Goal: Task Accomplishment & Management: Manage account settings

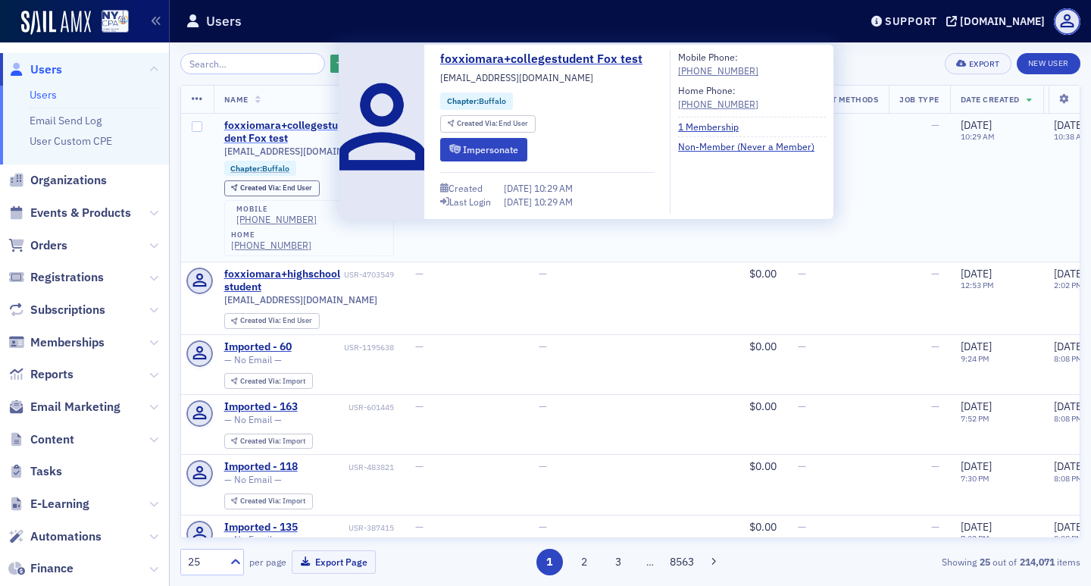
click at [309, 120] on div "foxxiomara+collegestudent Fox test" at bounding box center [282, 132] width 117 height 27
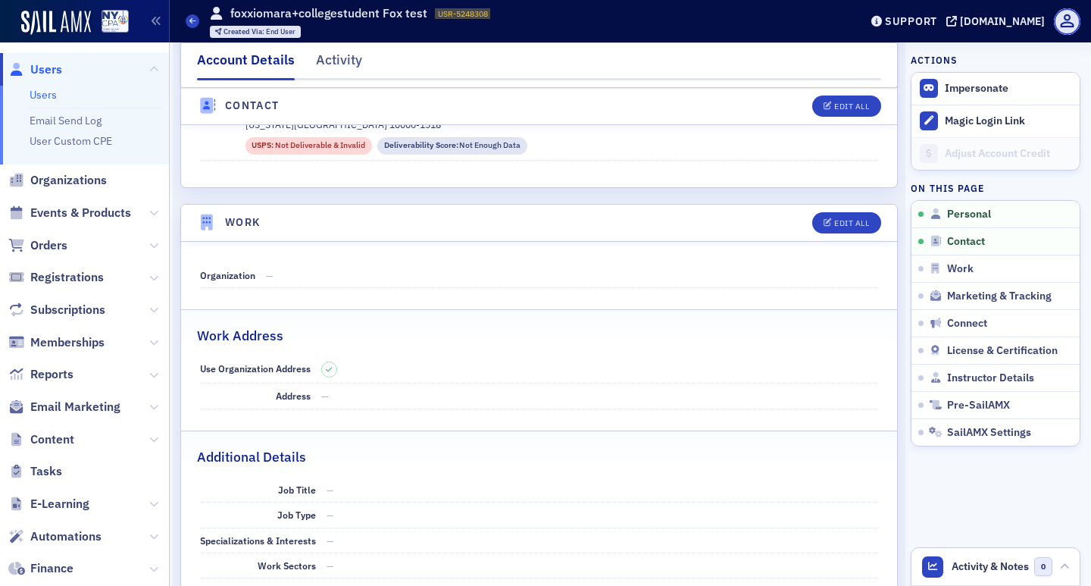
scroll to position [379, 0]
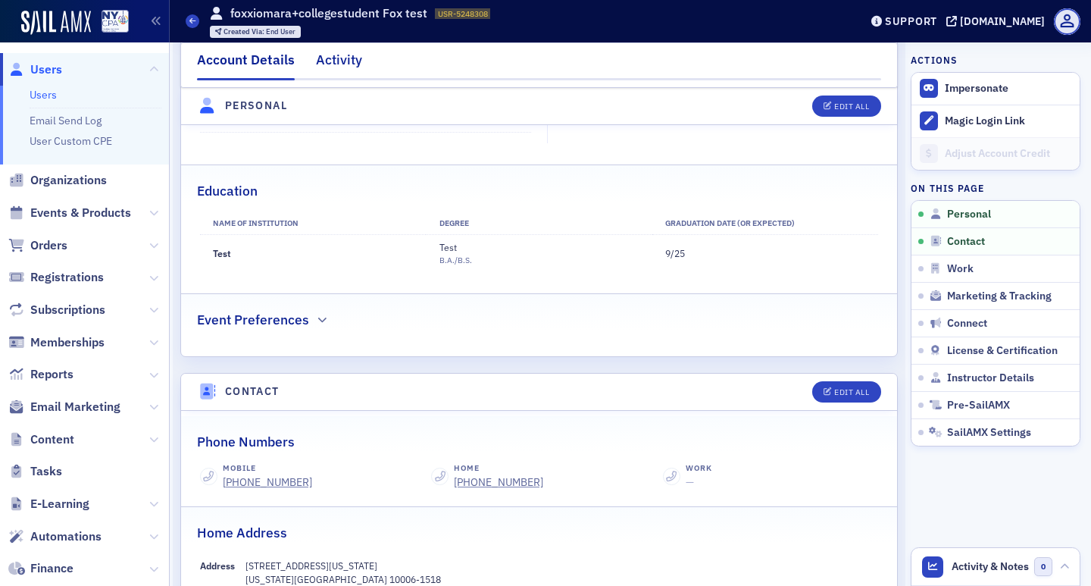
click at [346, 58] on div "Activity" at bounding box center [339, 64] width 46 height 28
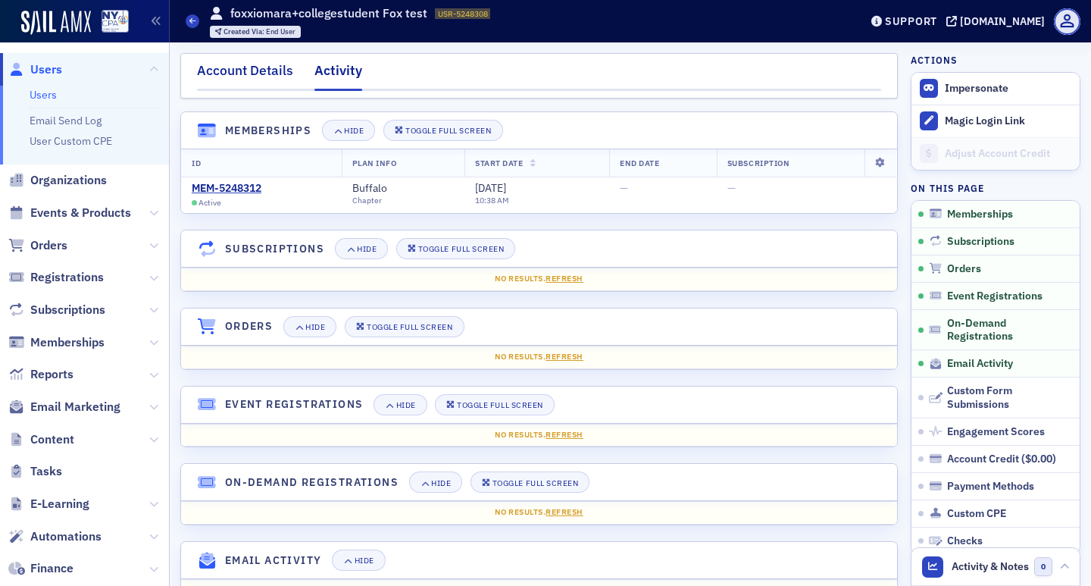
click at [280, 70] on div "Account Details" at bounding box center [245, 75] width 96 height 28
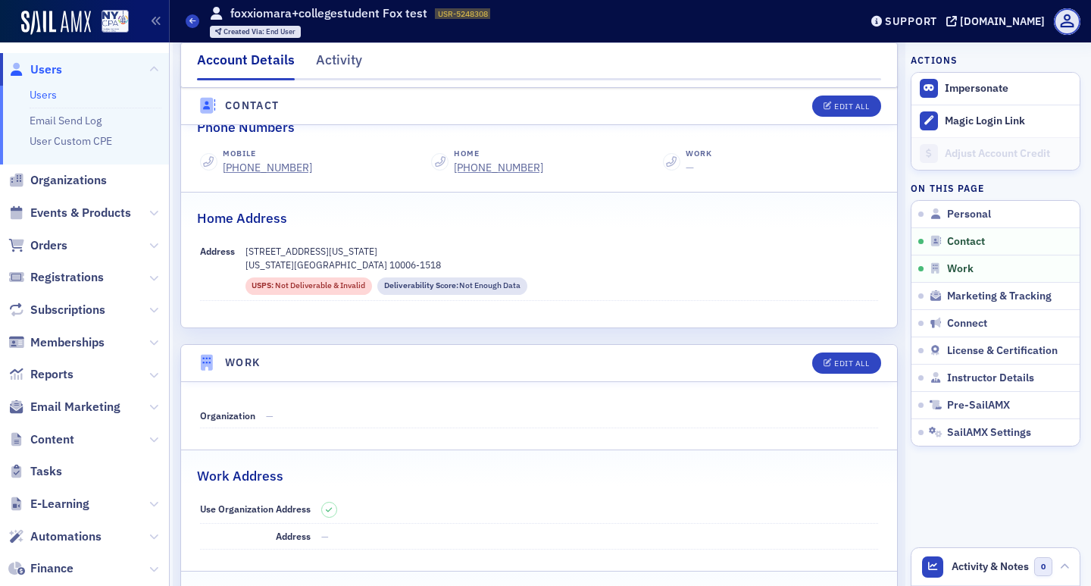
scroll to position [542, 0]
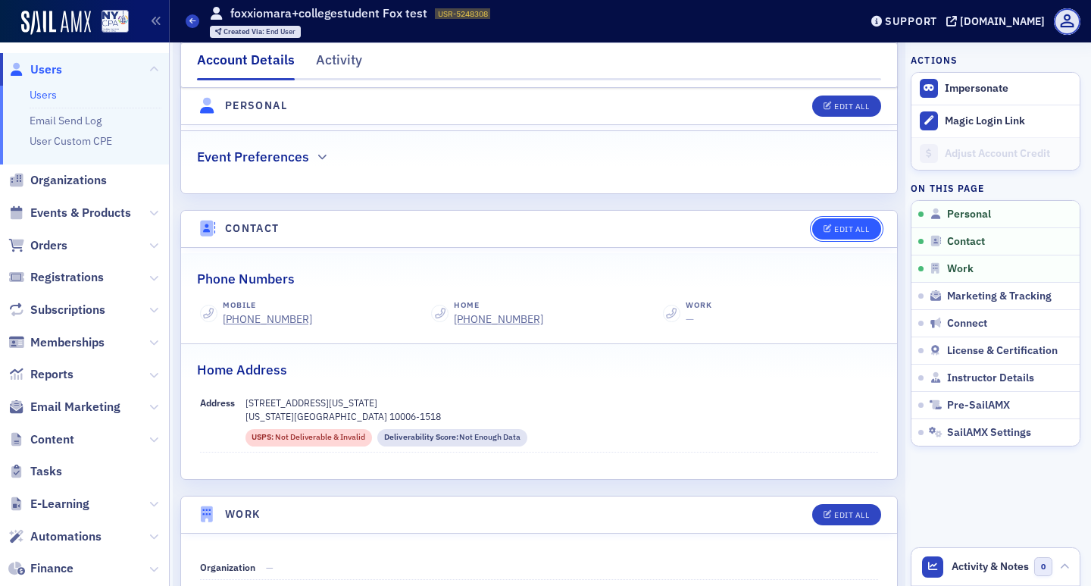
click at [834, 231] on div "Edit All" at bounding box center [851, 229] width 35 height 8
select select "US"
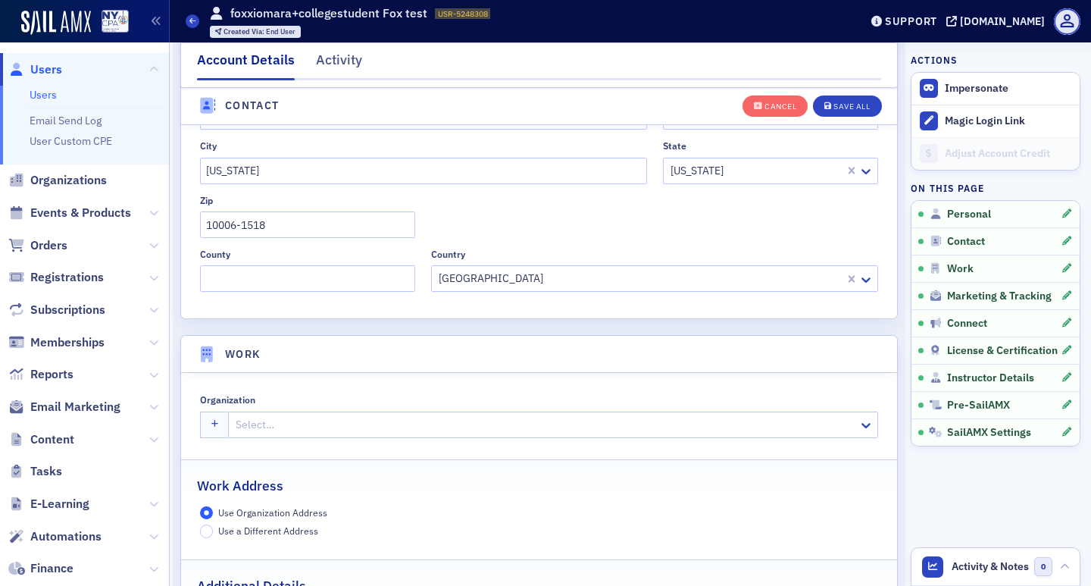
scroll to position [678, 0]
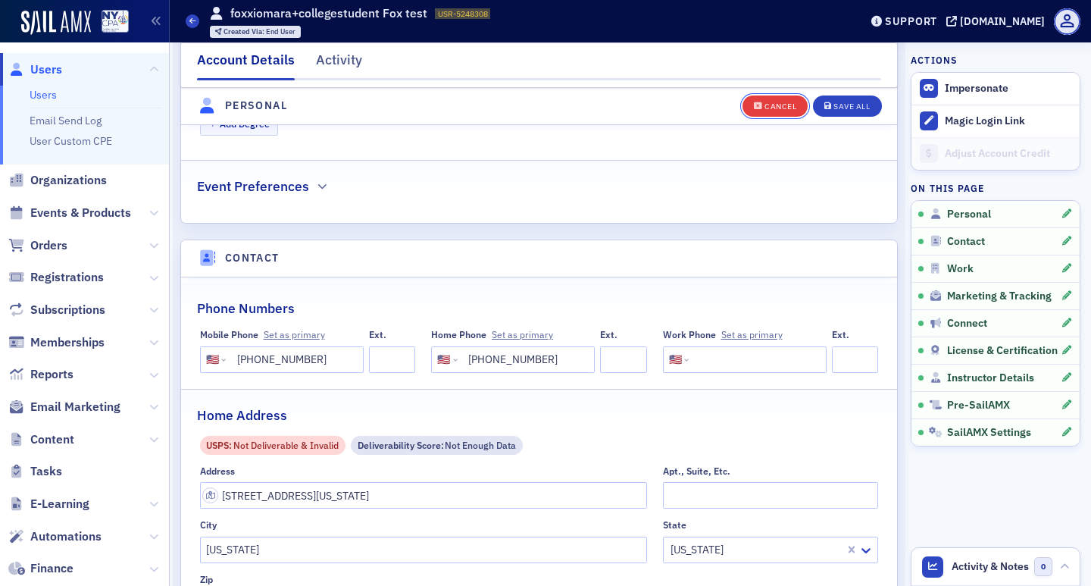
click at [764, 108] on div "Cancel" at bounding box center [780, 106] width 32 height 8
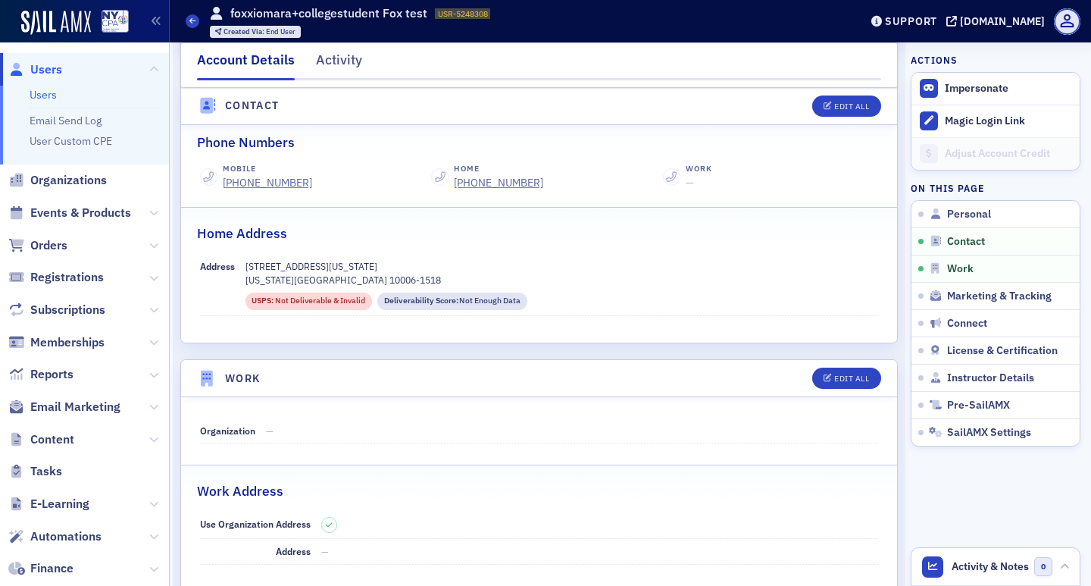
scroll to position [754, 0]
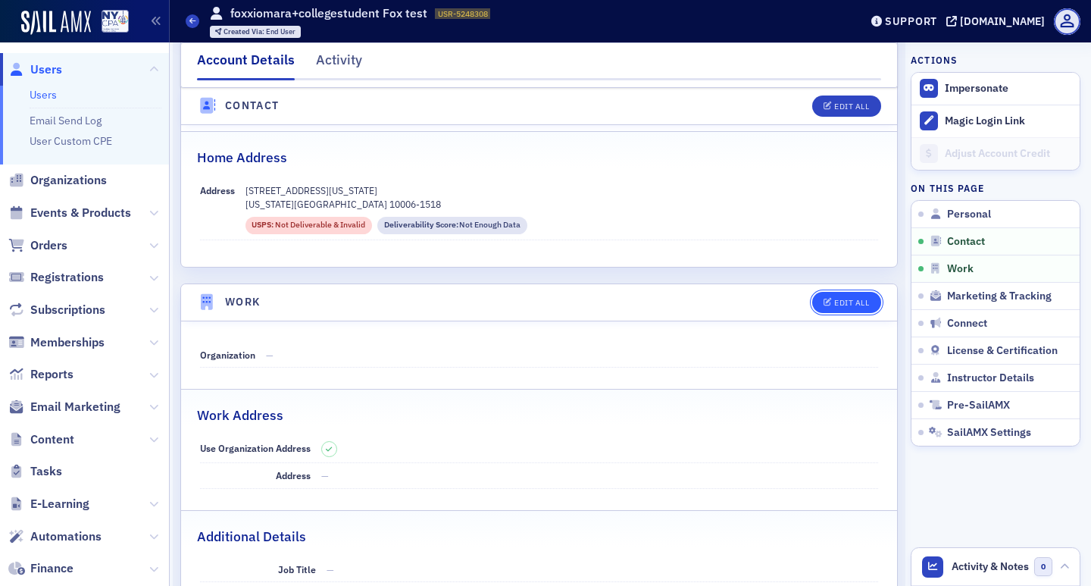
click at [834, 300] on div "Edit All" at bounding box center [851, 303] width 35 height 8
select select "US"
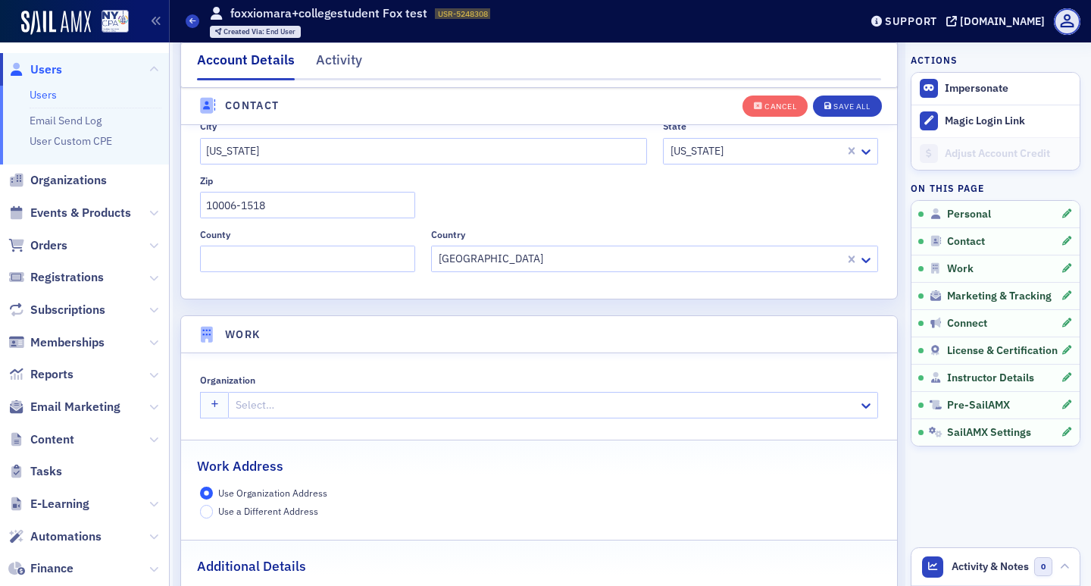
scroll to position [1001, 0]
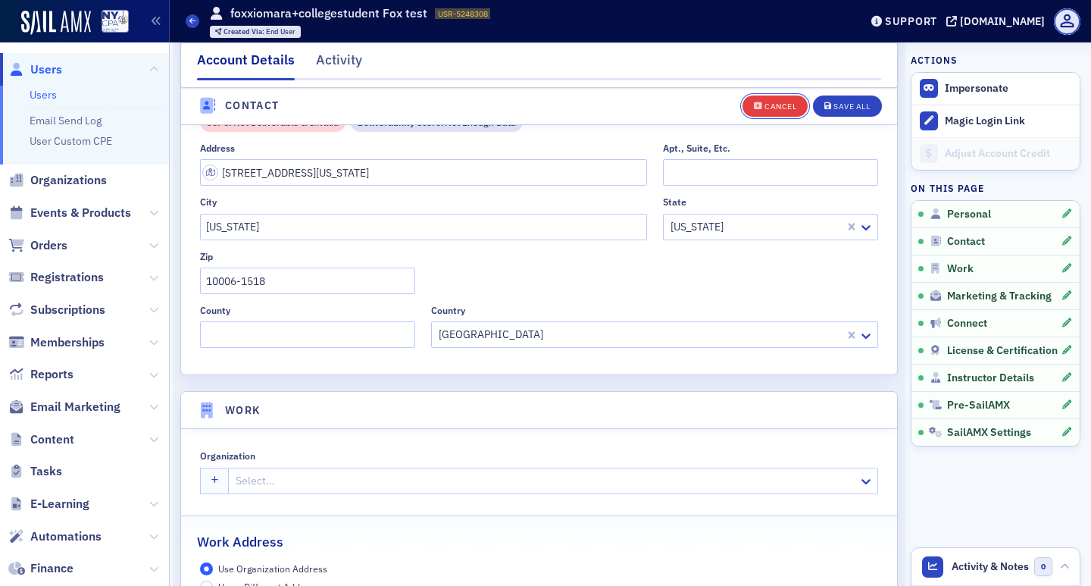
click at [772, 102] on div "Cancel" at bounding box center [780, 106] width 32 height 8
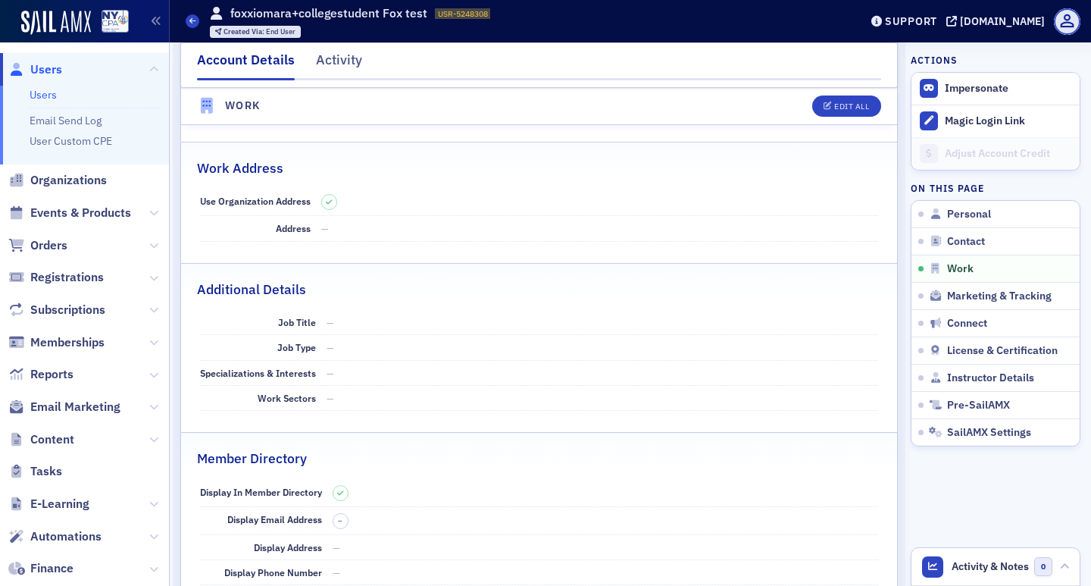
scroll to position [622, 0]
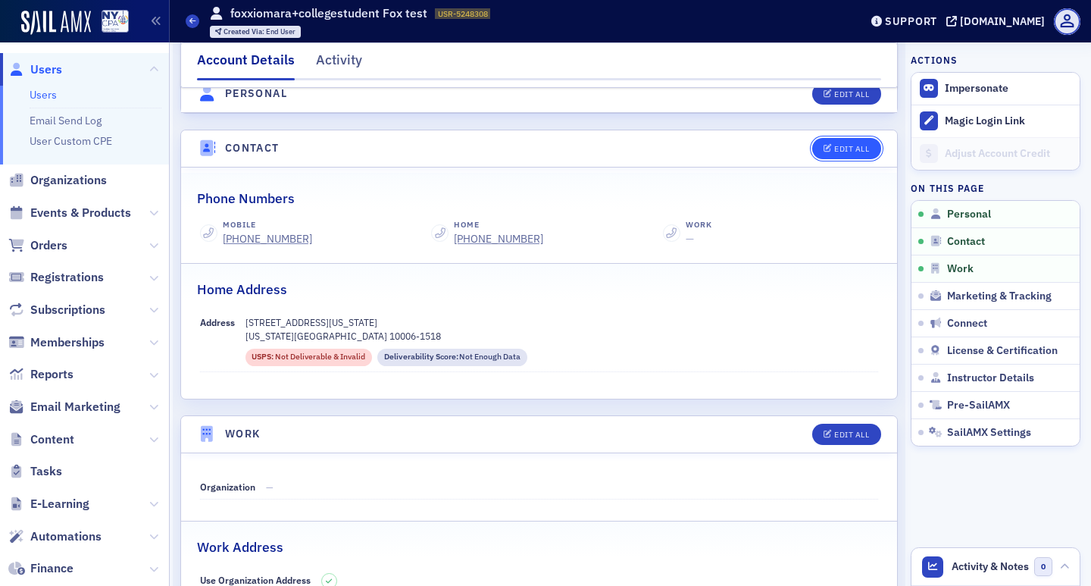
click at [837, 150] on div "Edit All" at bounding box center [851, 149] width 35 height 8
select select "US"
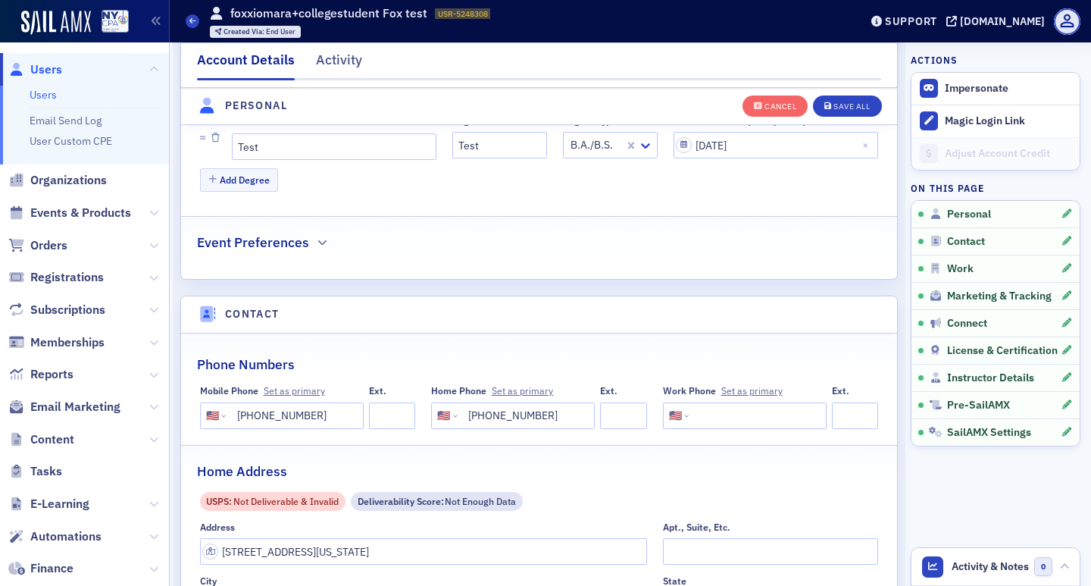
scroll to position [830, 0]
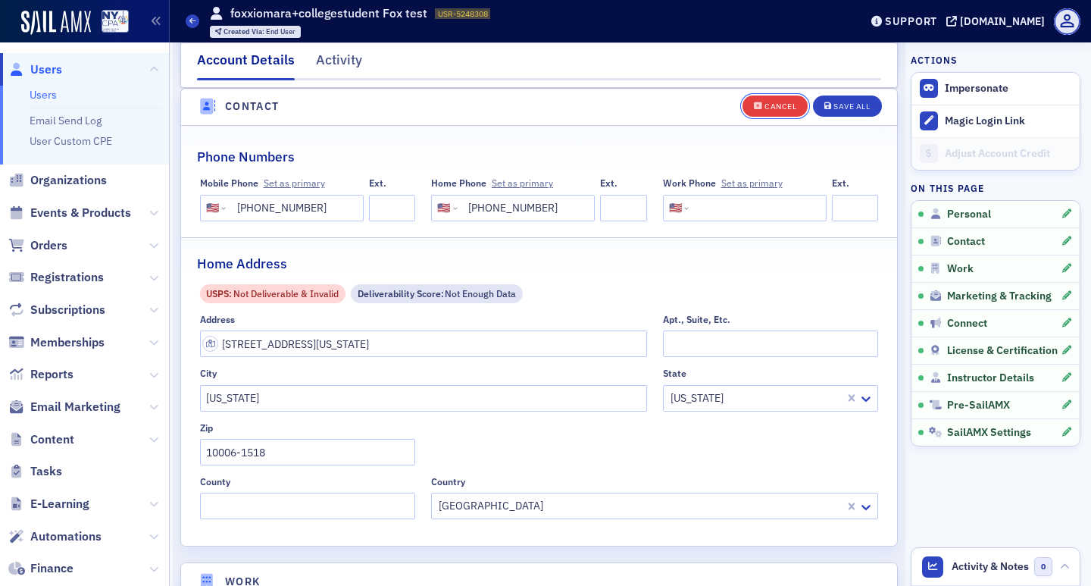
click at [749, 98] on button "Cancel" at bounding box center [774, 105] width 65 height 21
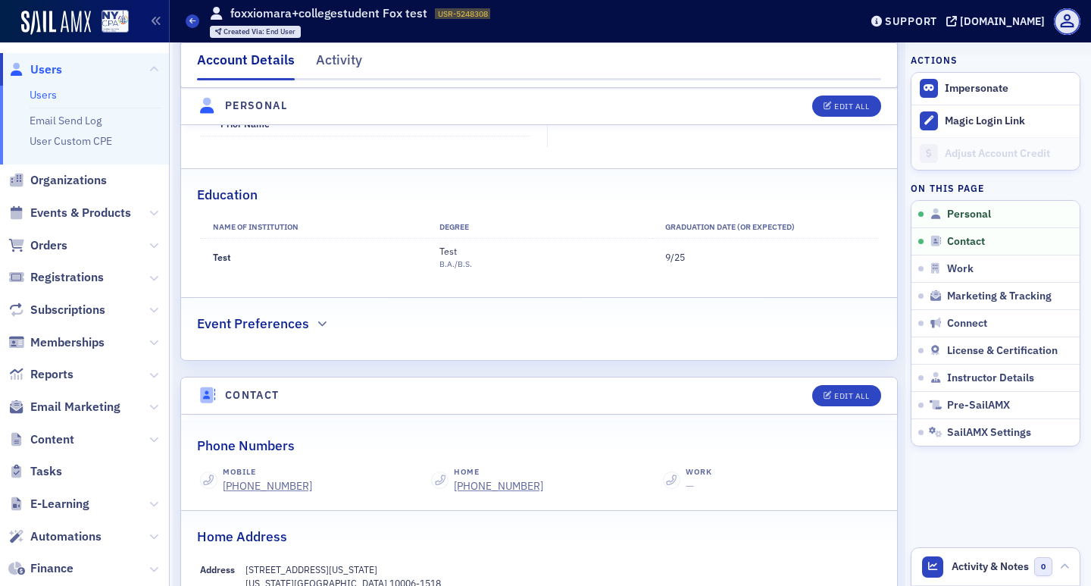
scroll to position [148, 0]
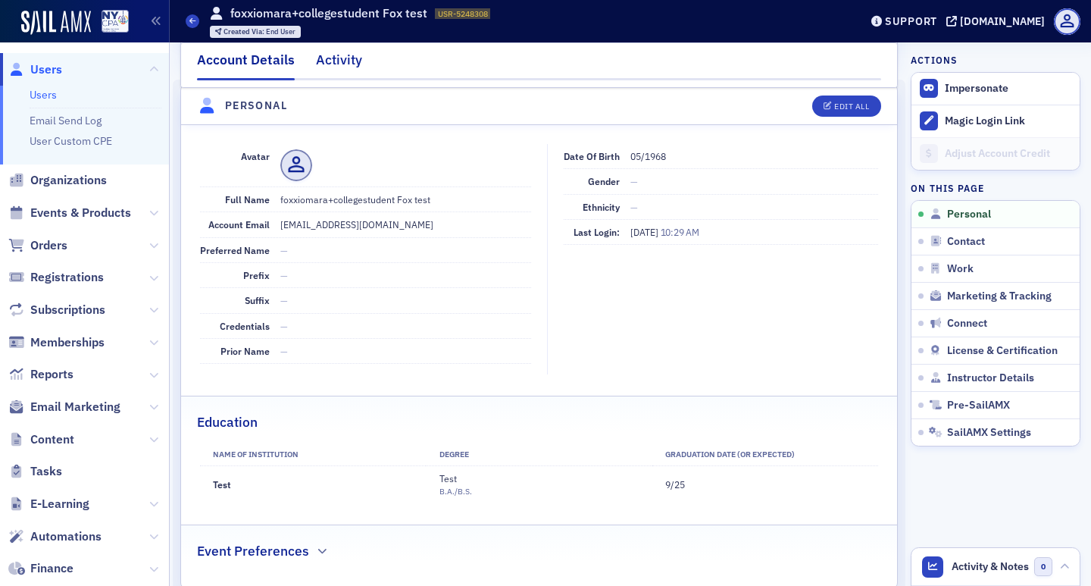
click at [327, 55] on div "Activity" at bounding box center [339, 64] width 46 height 28
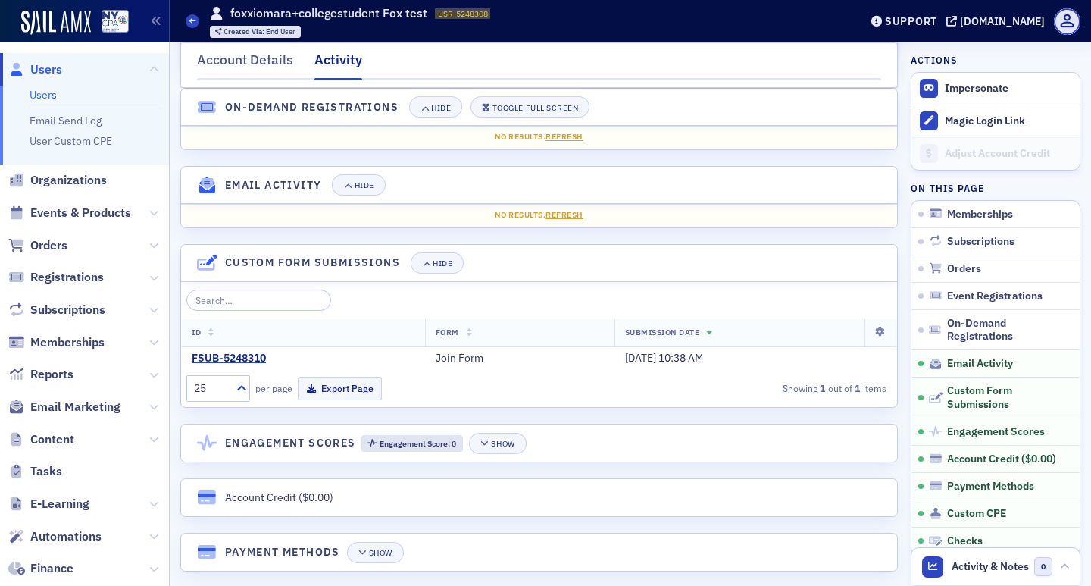
scroll to position [520, 0]
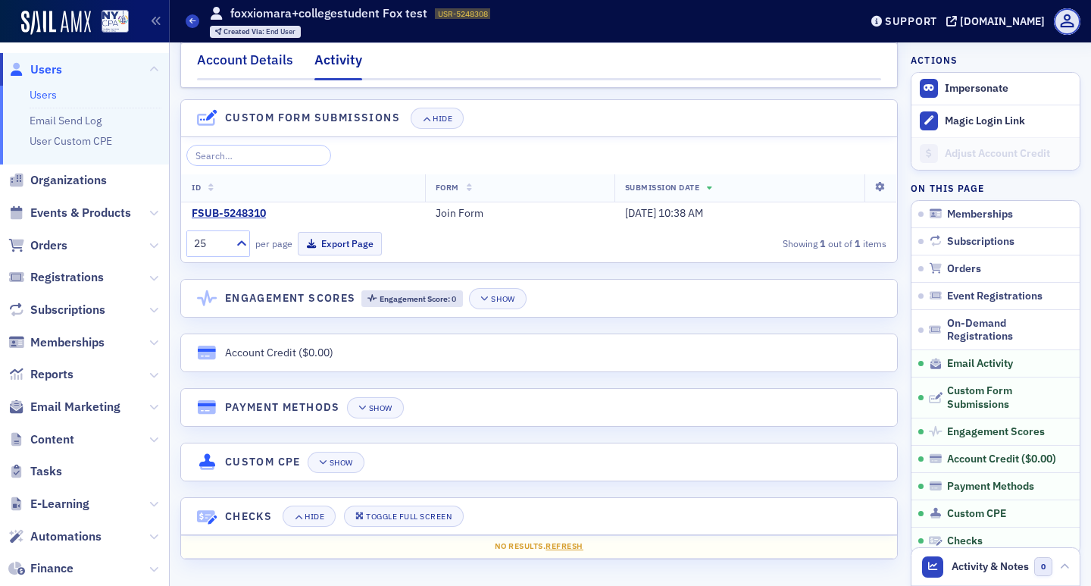
click at [261, 61] on div "Account Details" at bounding box center [245, 64] width 96 height 28
